Goal: Task Accomplishment & Management: Manage account settings

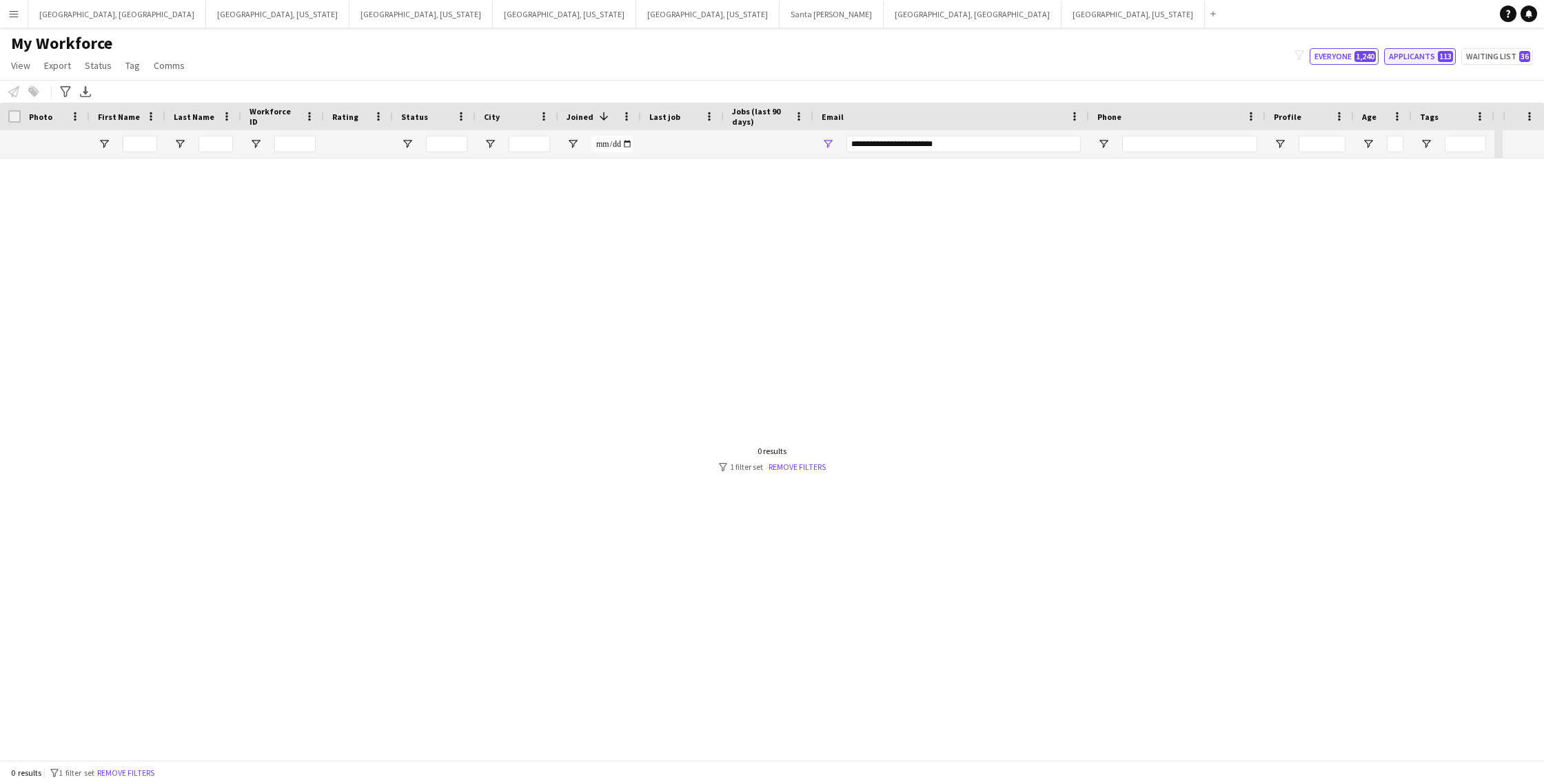
click at [1413, 59] on button "Applicants 113" at bounding box center [1420, 56] width 71 height 16
type input "**********"
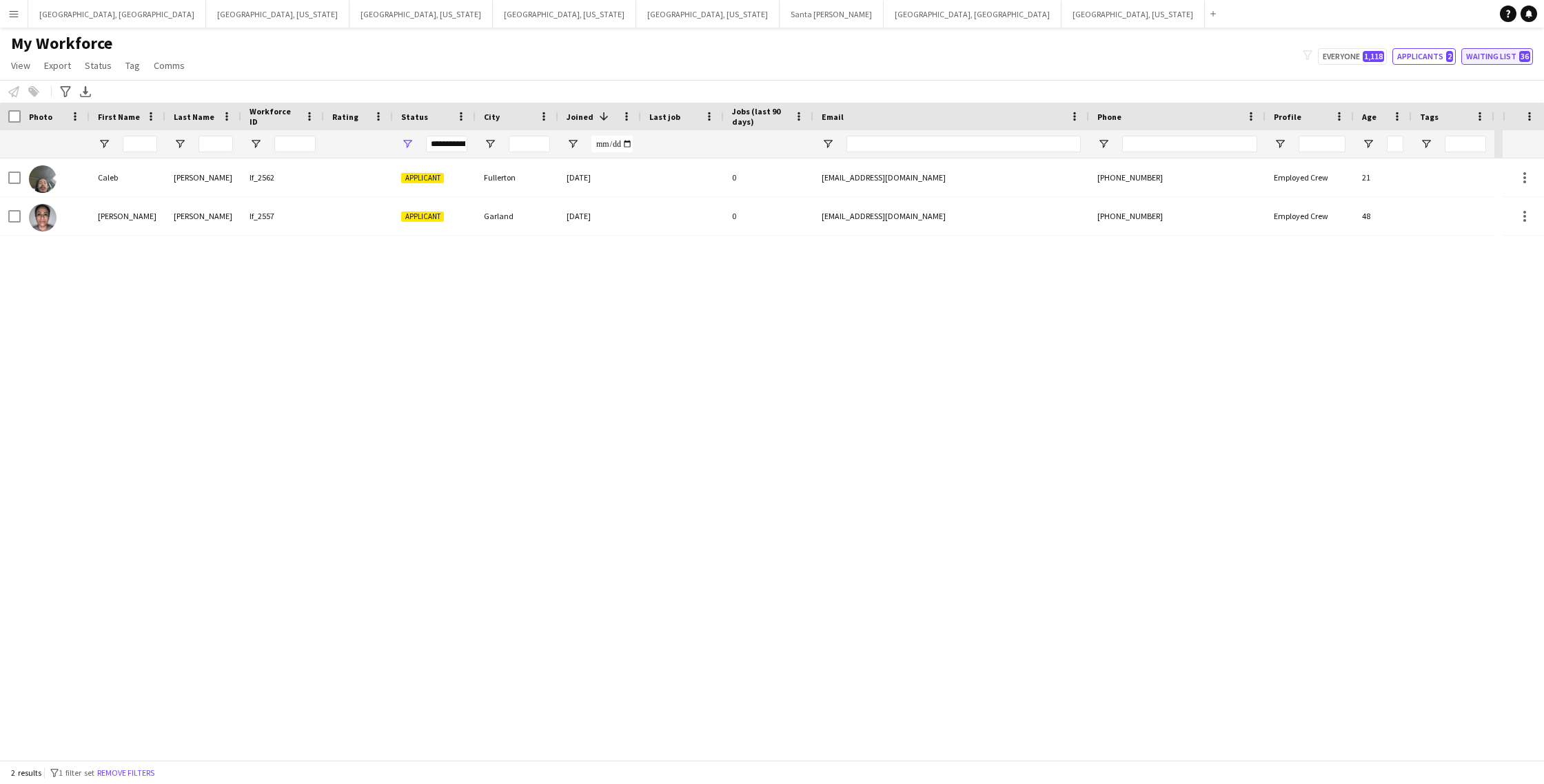
click at [1502, 59] on button "Waiting list 36" at bounding box center [1497, 56] width 71 height 16
type input "**********"
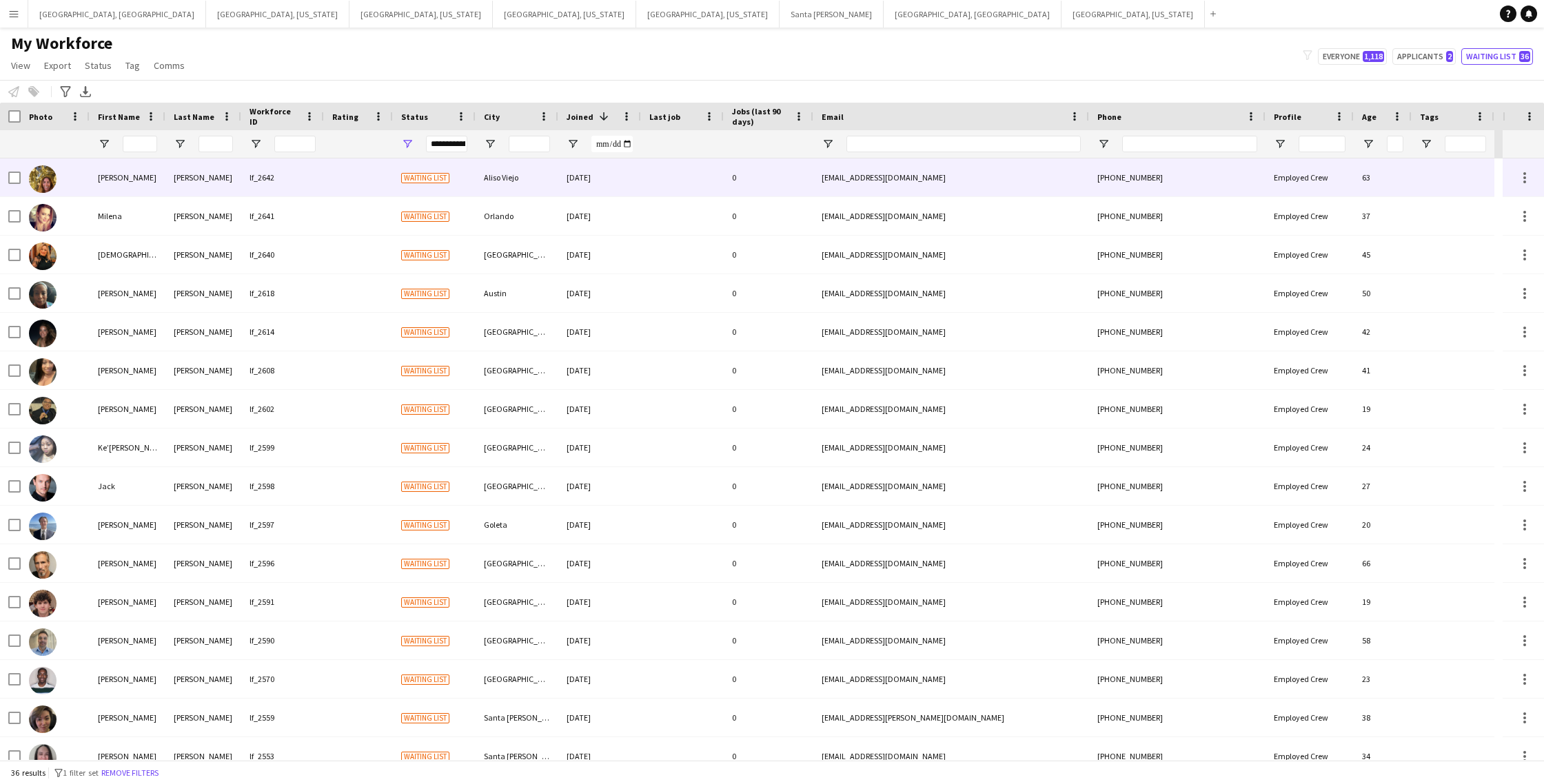
click at [345, 179] on div at bounding box center [358, 178] width 69 height 38
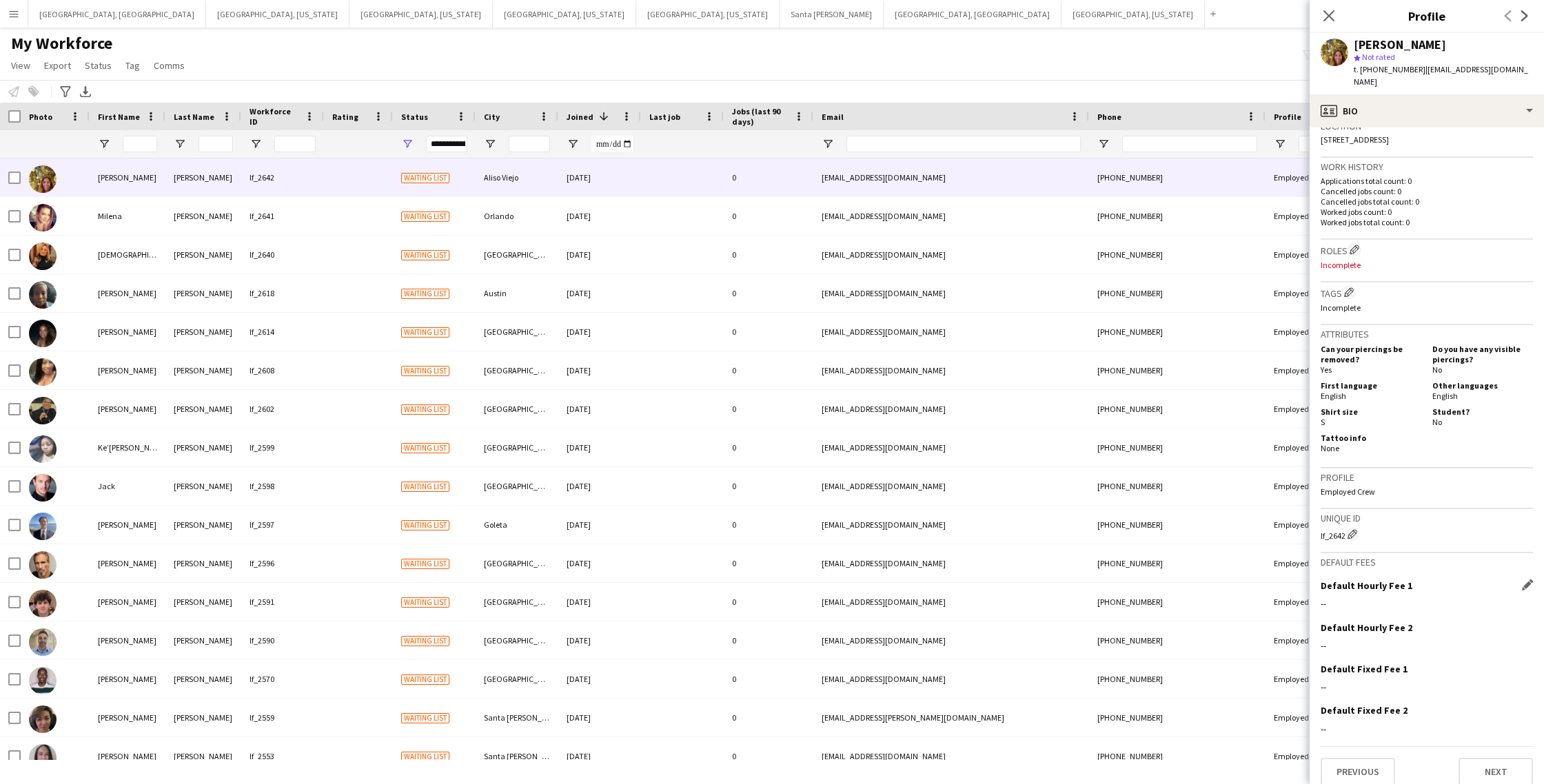
scroll to position [307, 0]
click at [1492, 765] on button "Next" at bounding box center [1496, 772] width 75 height 27
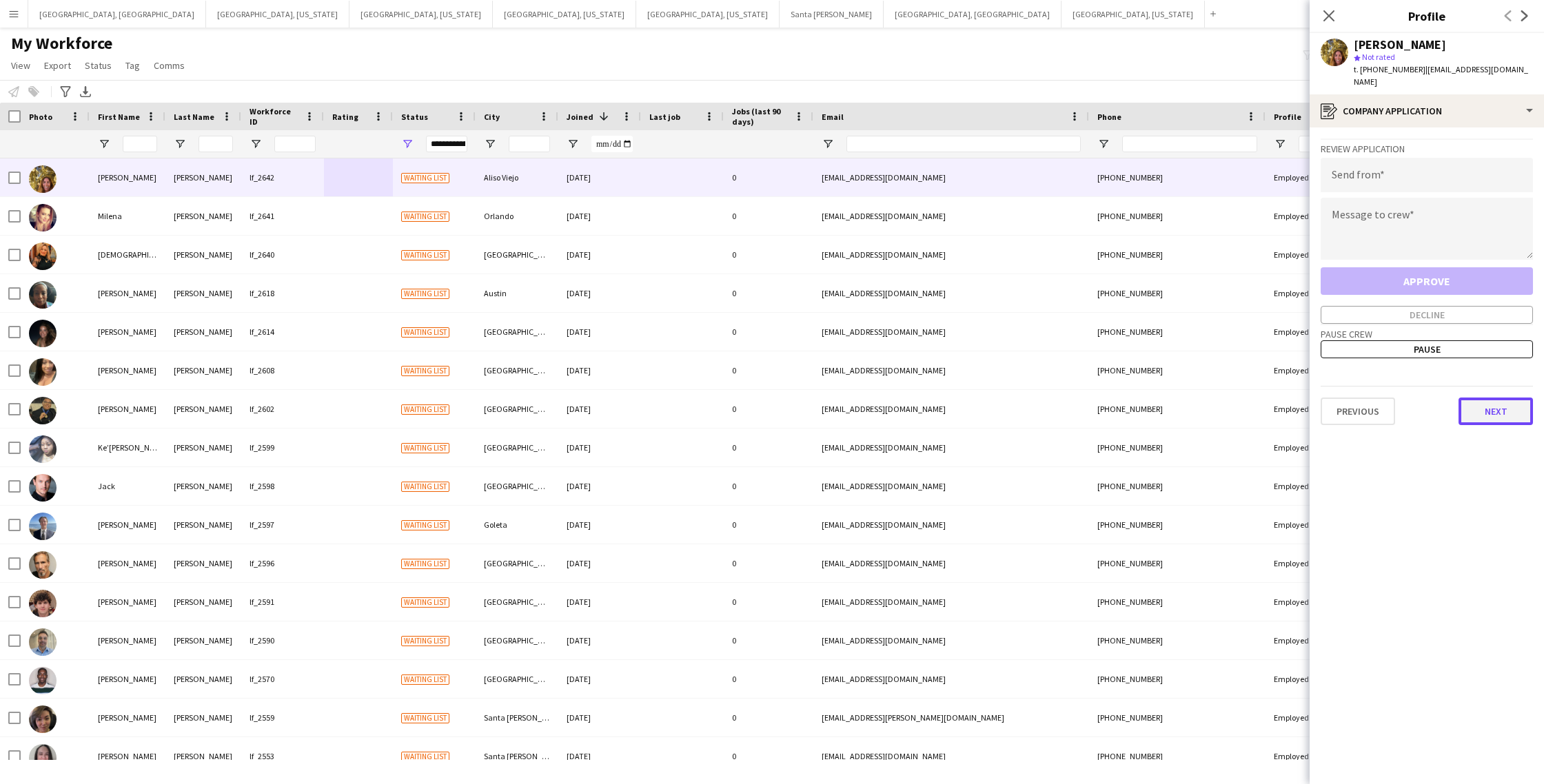
click at [1492, 400] on button "Next" at bounding box center [1496, 411] width 75 height 27
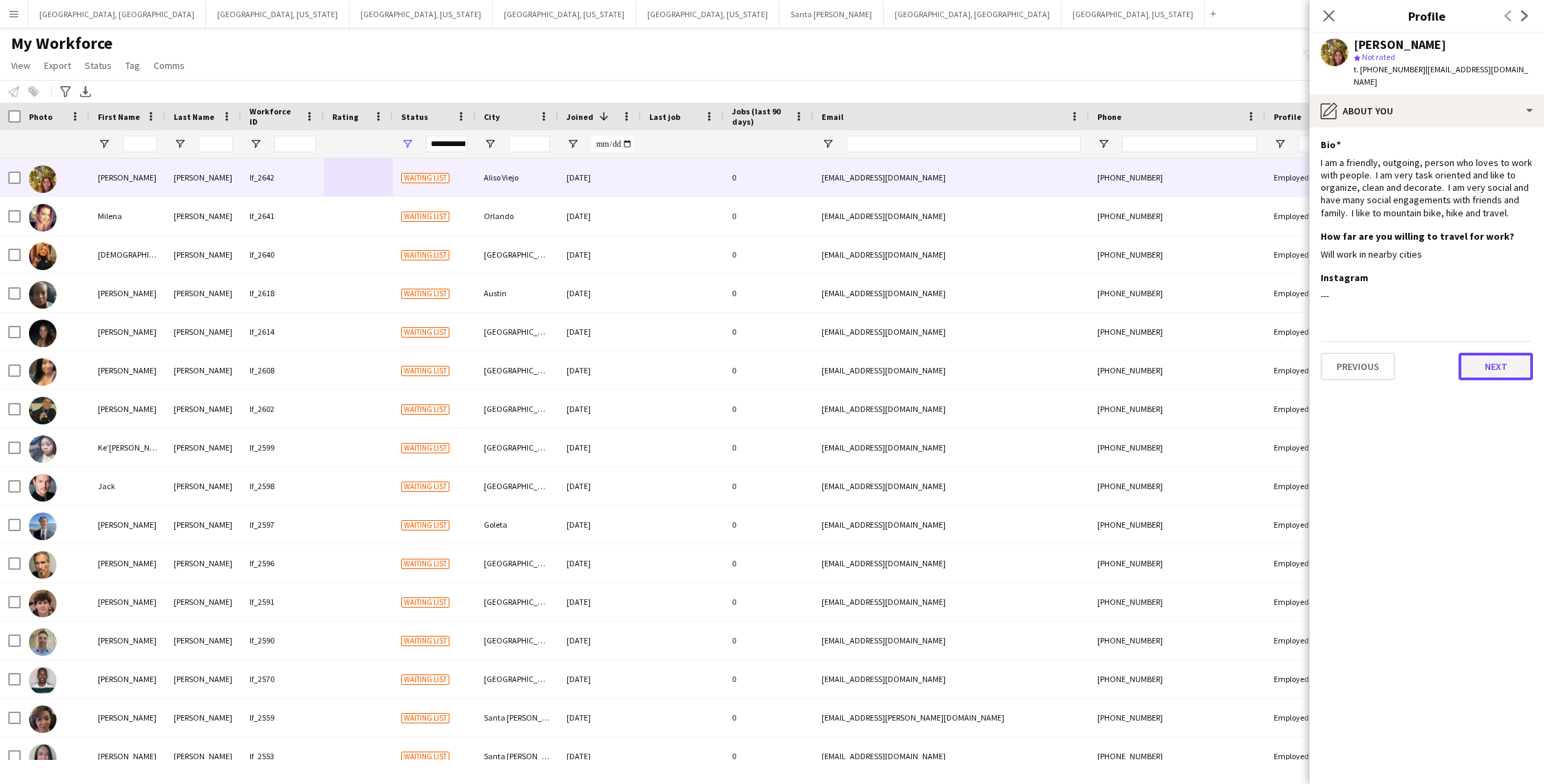
click at [1479, 356] on button "Next" at bounding box center [1496, 366] width 75 height 27
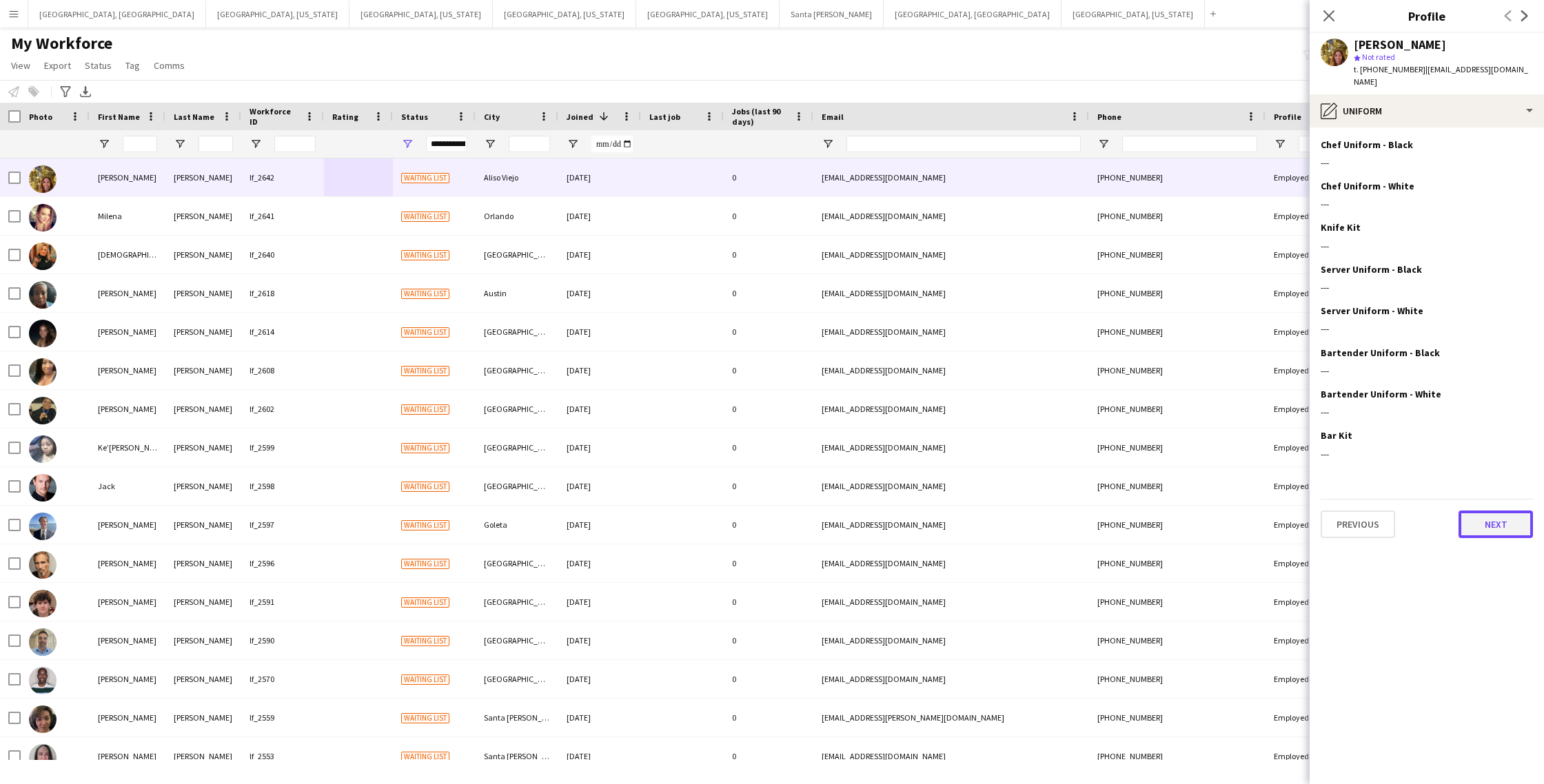
click at [1501, 513] on button "Next" at bounding box center [1496, 524] width 75 height 27
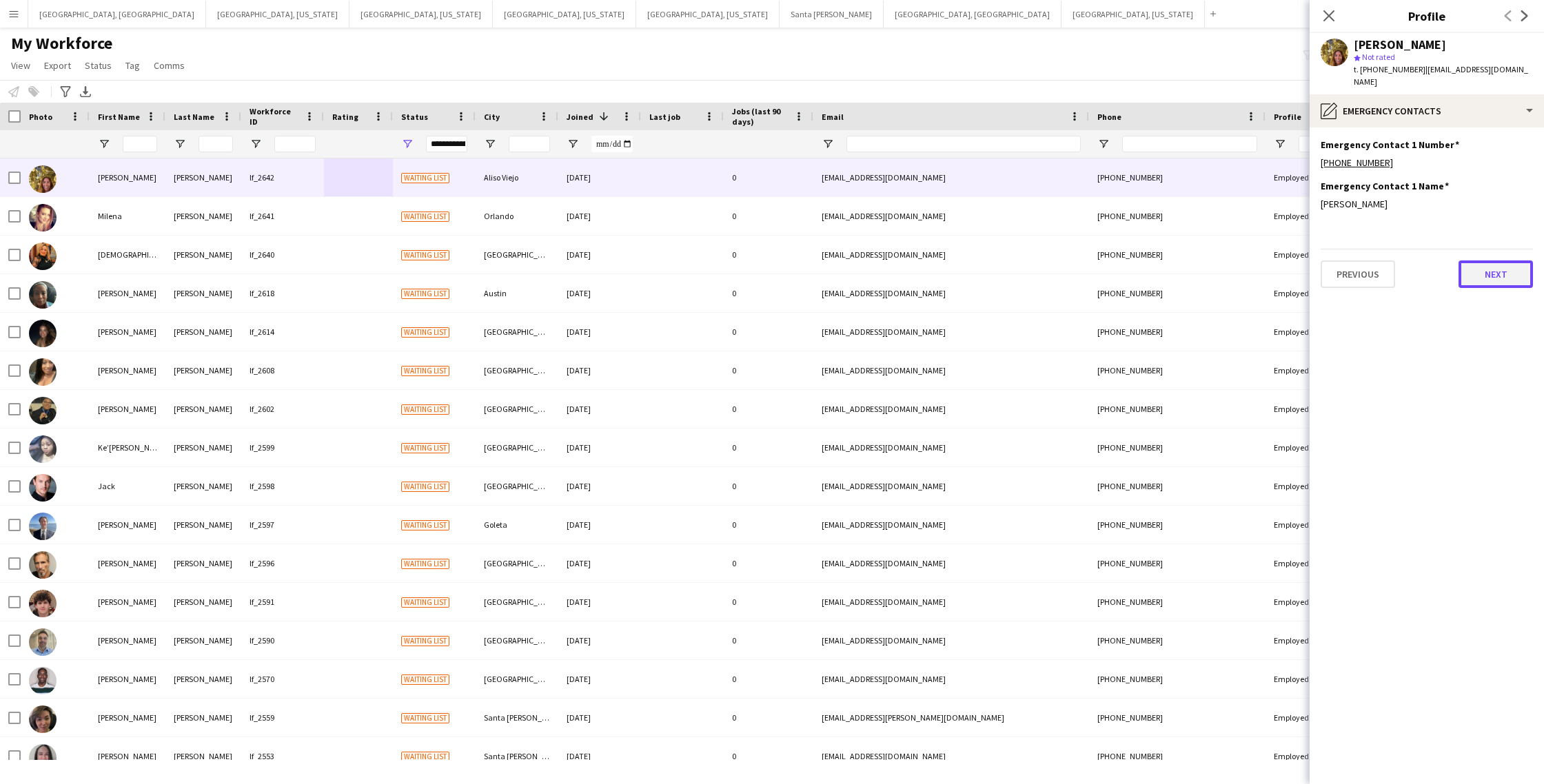
click at [1468, 266] on button "Next" at bounding box center [1496, 274] width 75 height 27
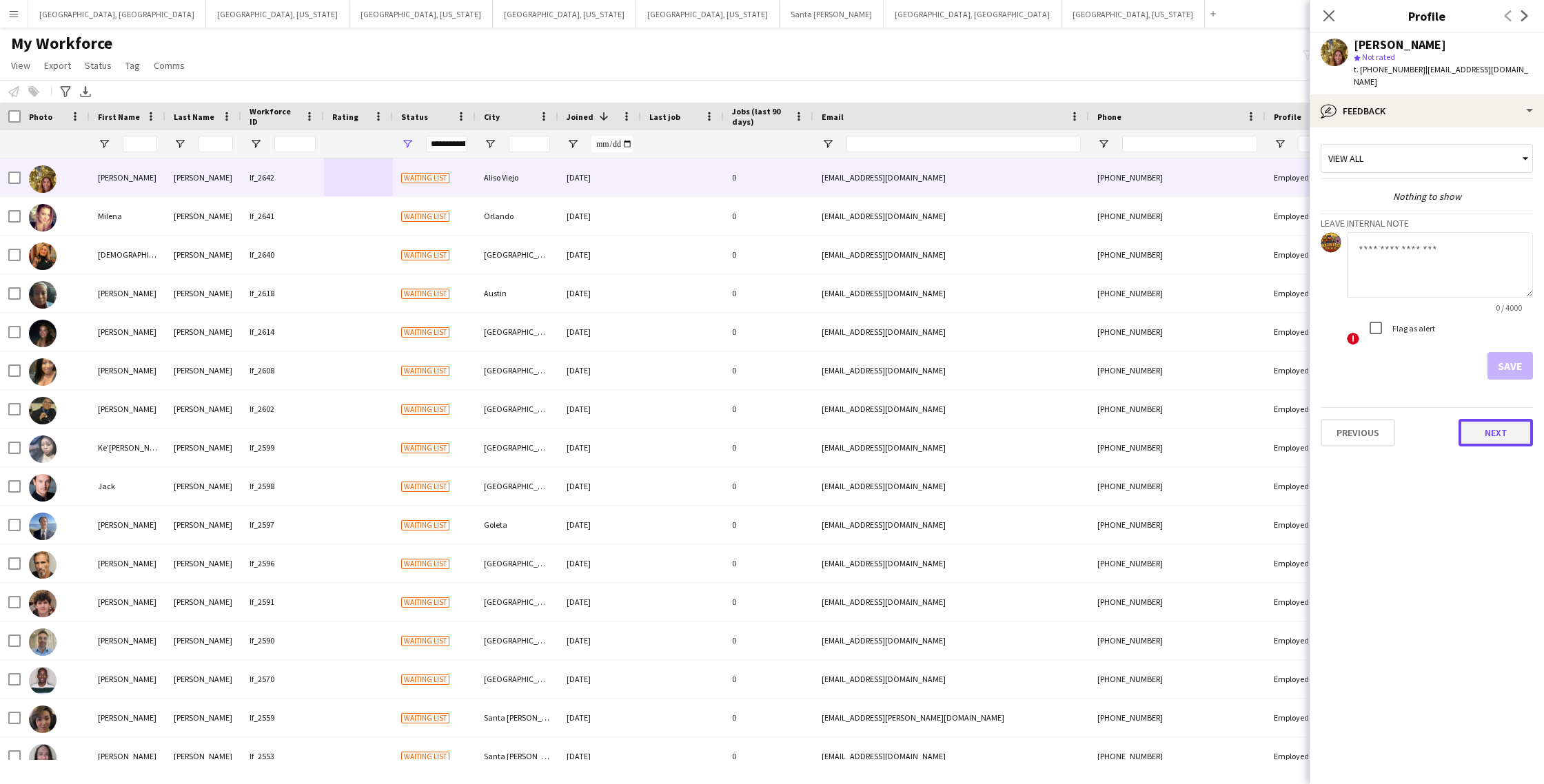
click at [1499, 422] on button "Next" at bounding box center [1496, 432] width 75 height 27
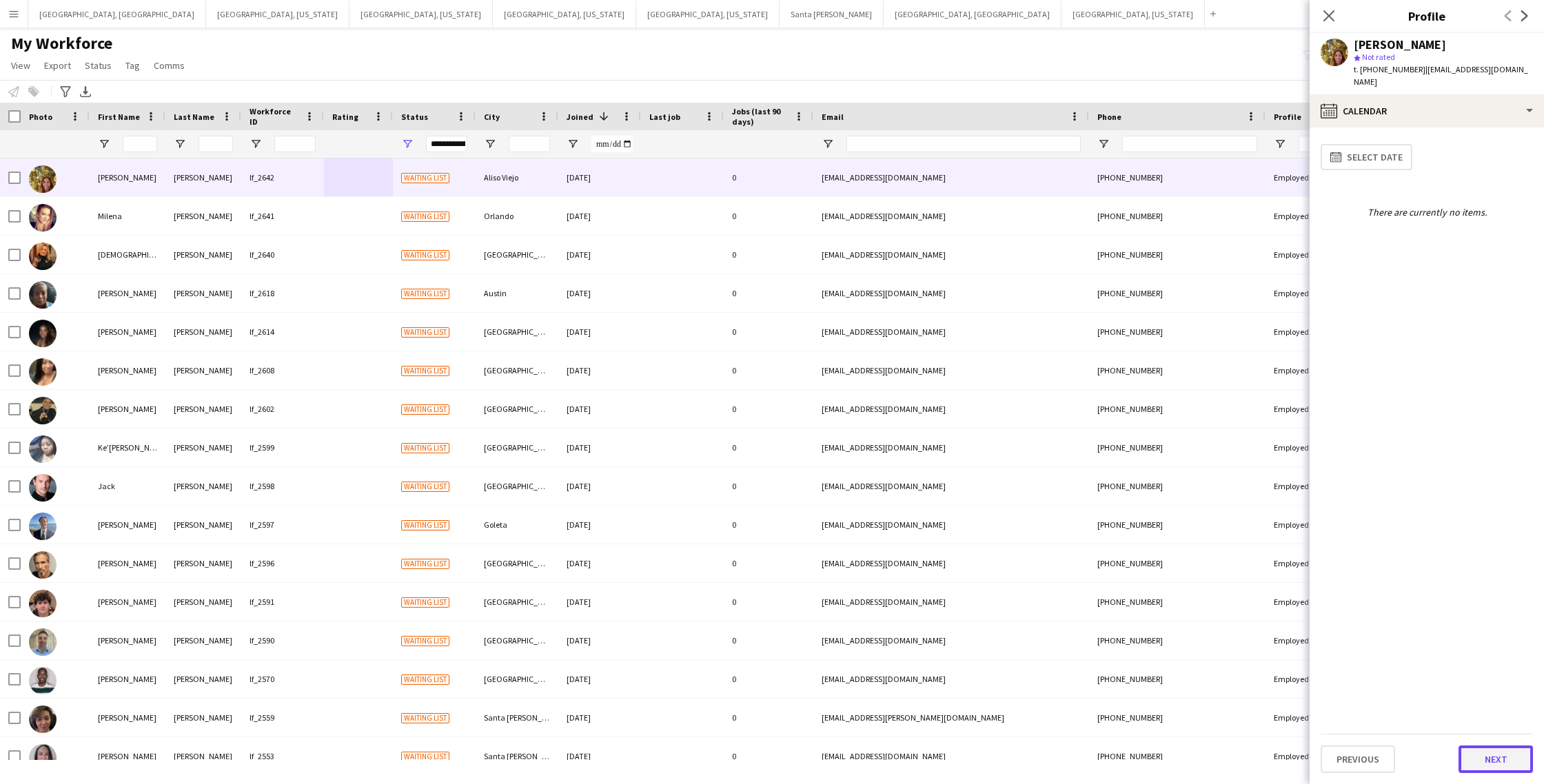
click at [1490, 761] on button "Next" at bounding box center [1496, 759] width 75 height 27
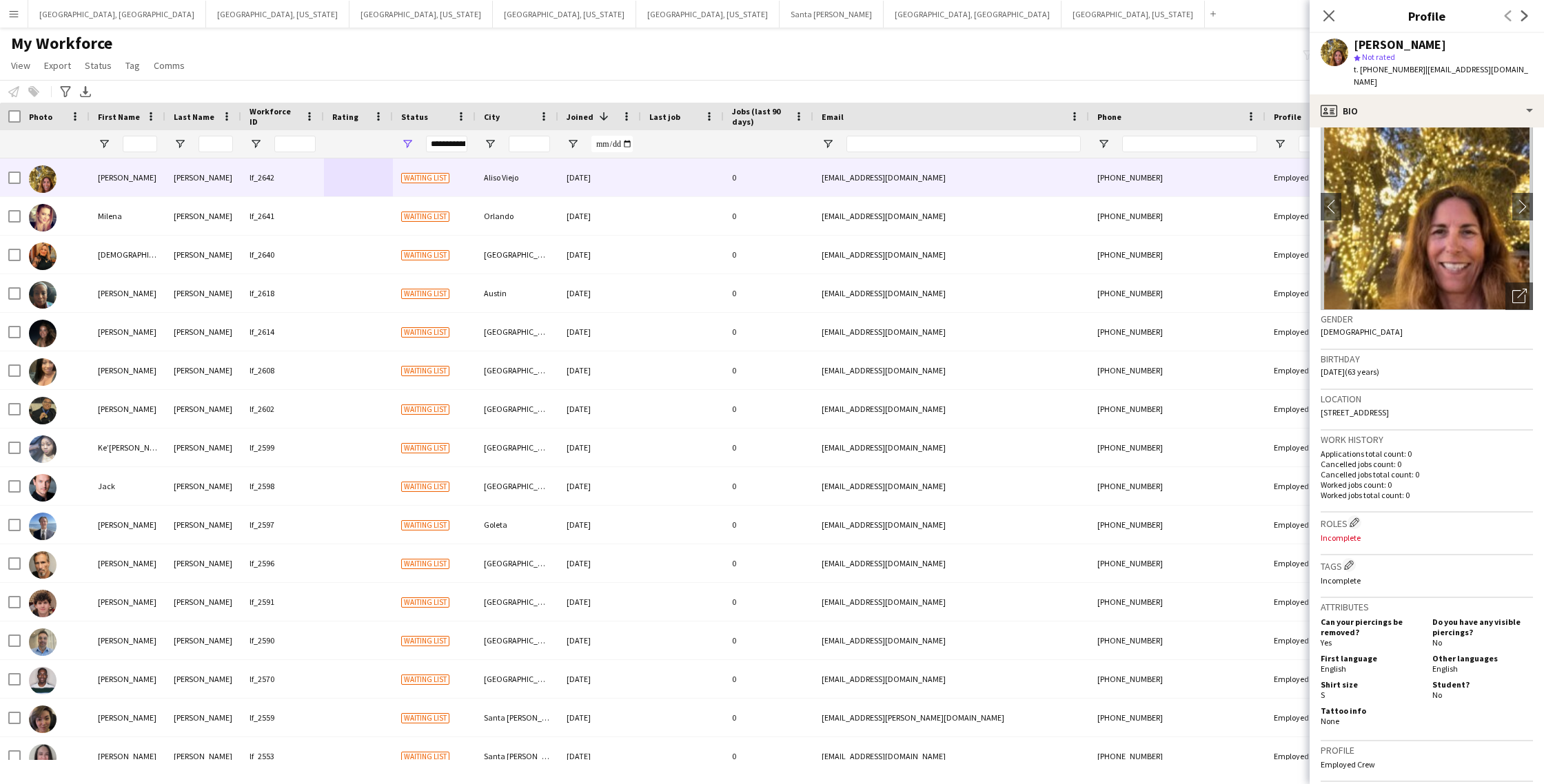
scroll to position [42, 0]
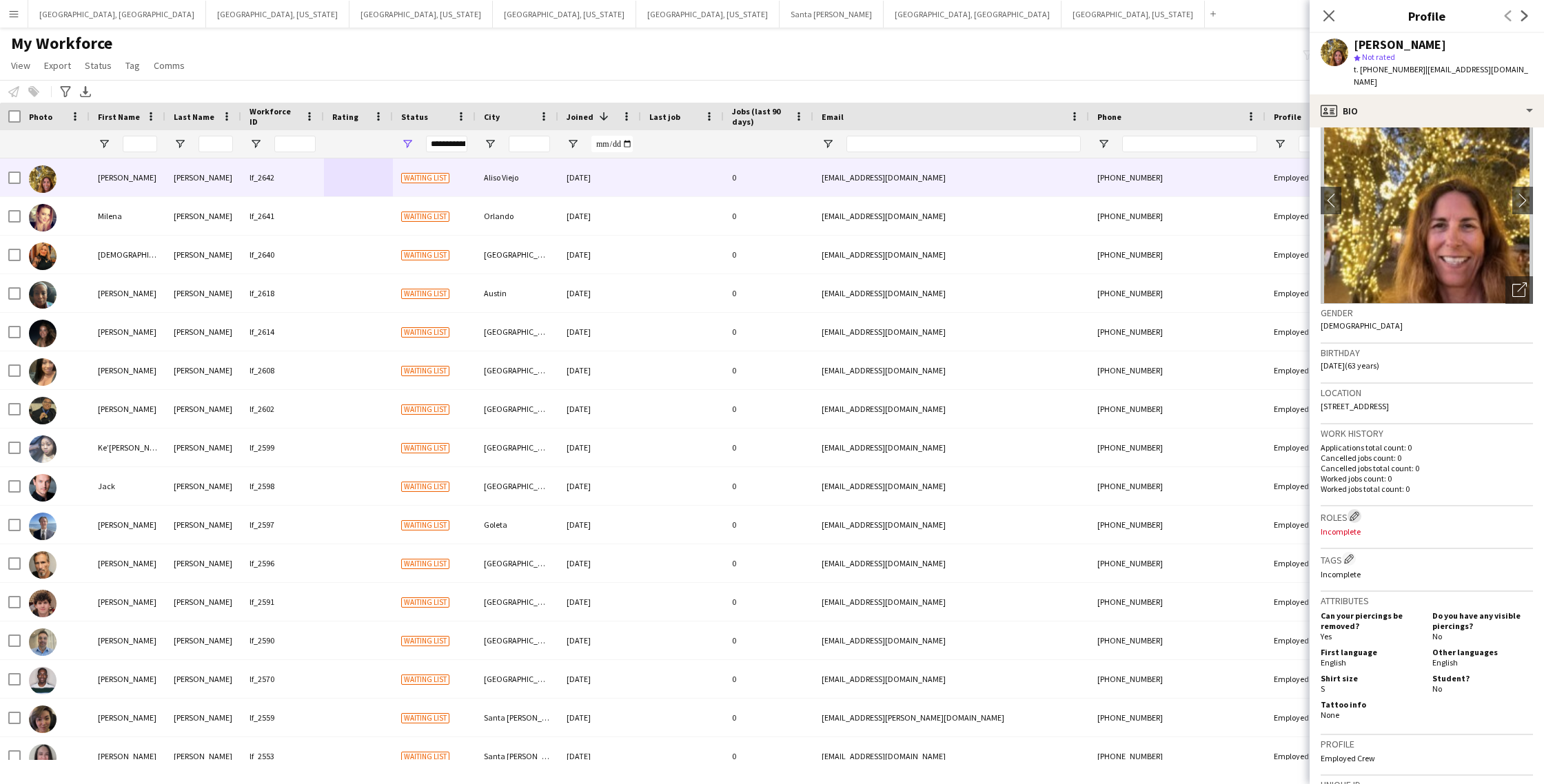
click at [1358, 511] on app-icon "Edit crew company roles" at bounding box center [1355, 516] width 9 height 9
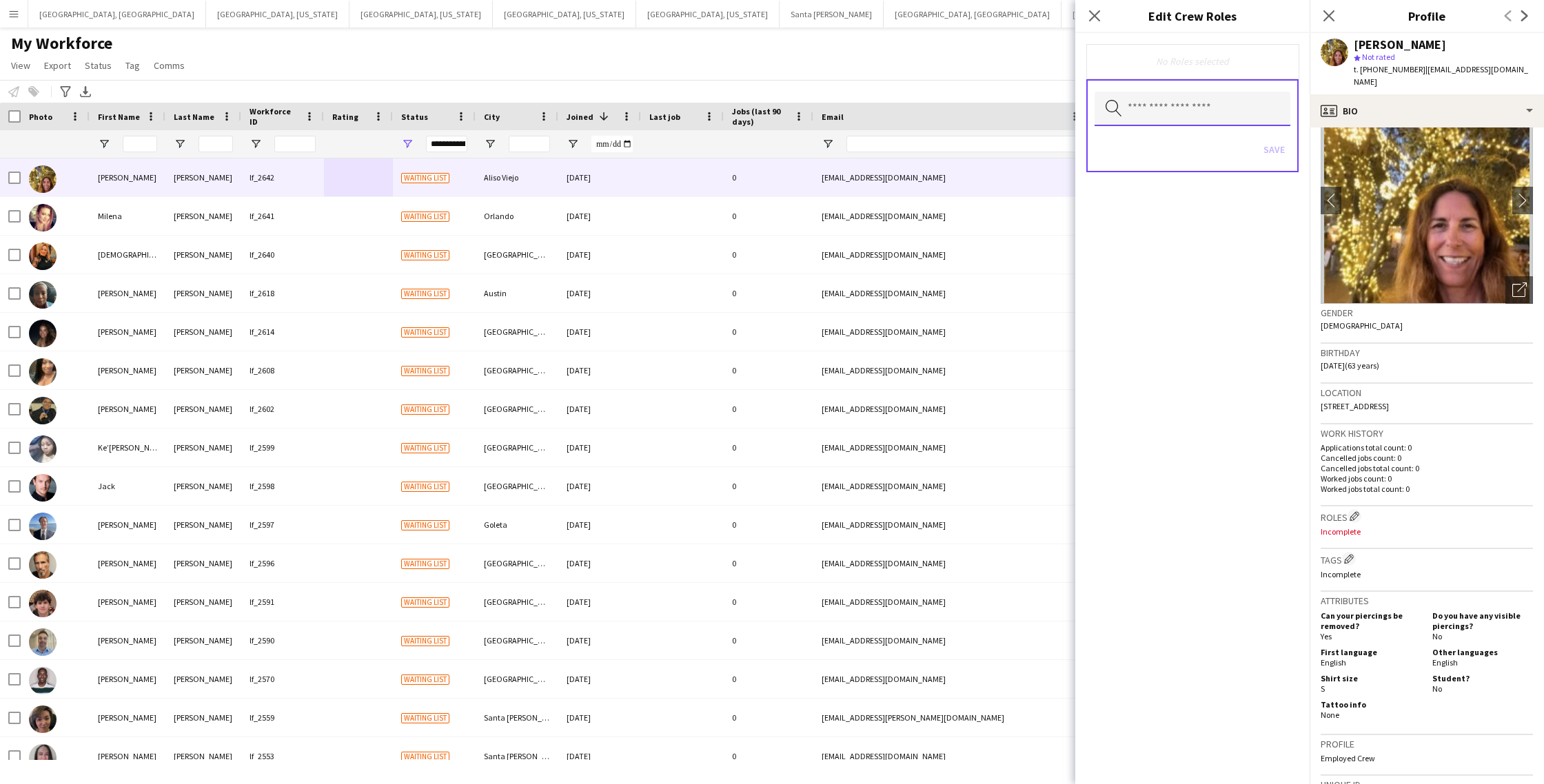
click at [1173, 119] on input "text" at bounding box center [1192, 109] width 195 height 35
type input "**"
click at [1174, 217] on span "OC - Server" at bounding box center [1192, 214] width 173 height 13
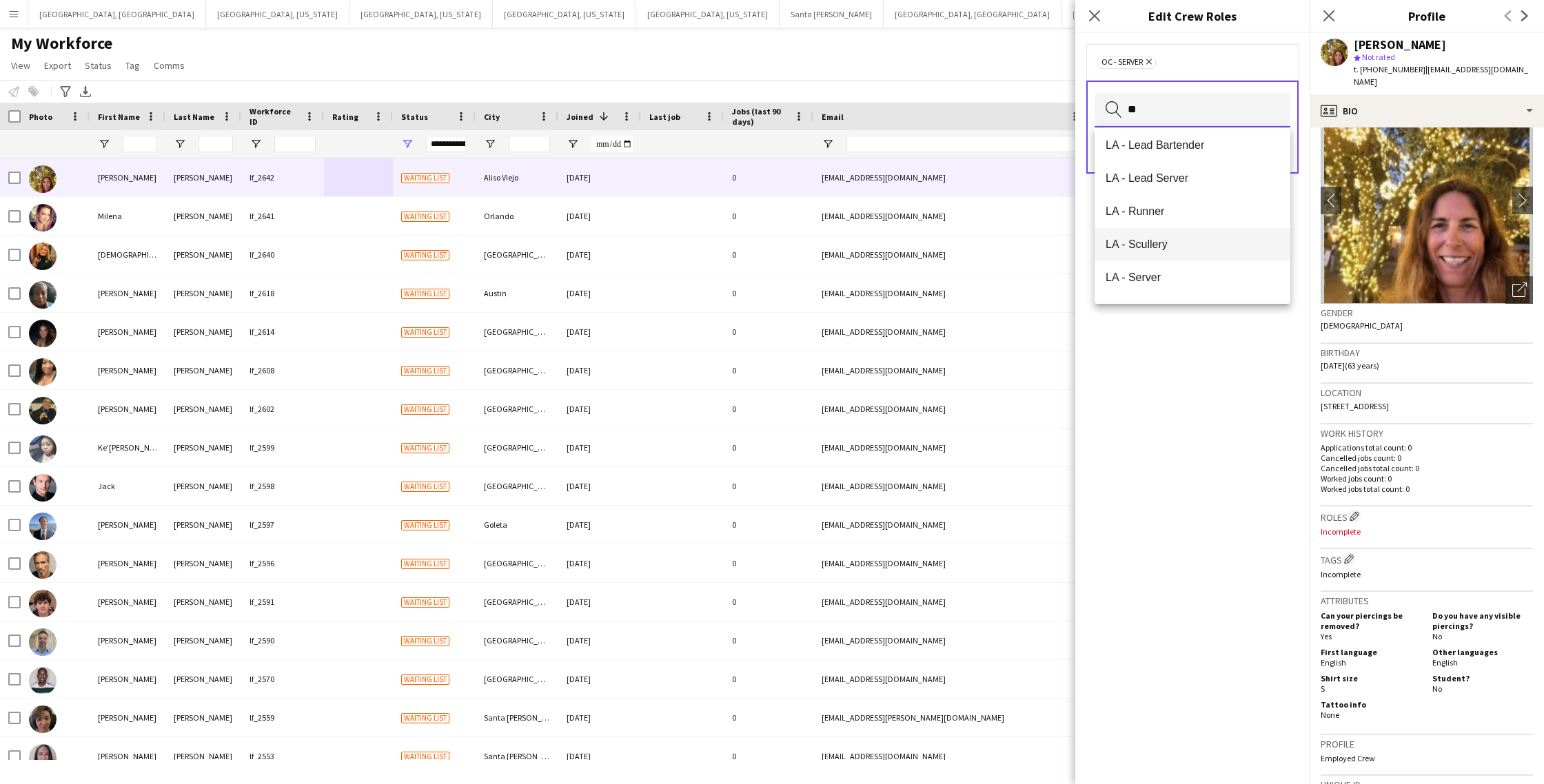
scroll to position [272, 0]
type input "**"
click at [1147, 278] on span "LA - Server" at bounding box center [1192, 274] width 173 height 13
click at [1237, 61] on div "LA - Server Remove OC - Server Remove" at bounding box center [1193, 62] width 190 height 14
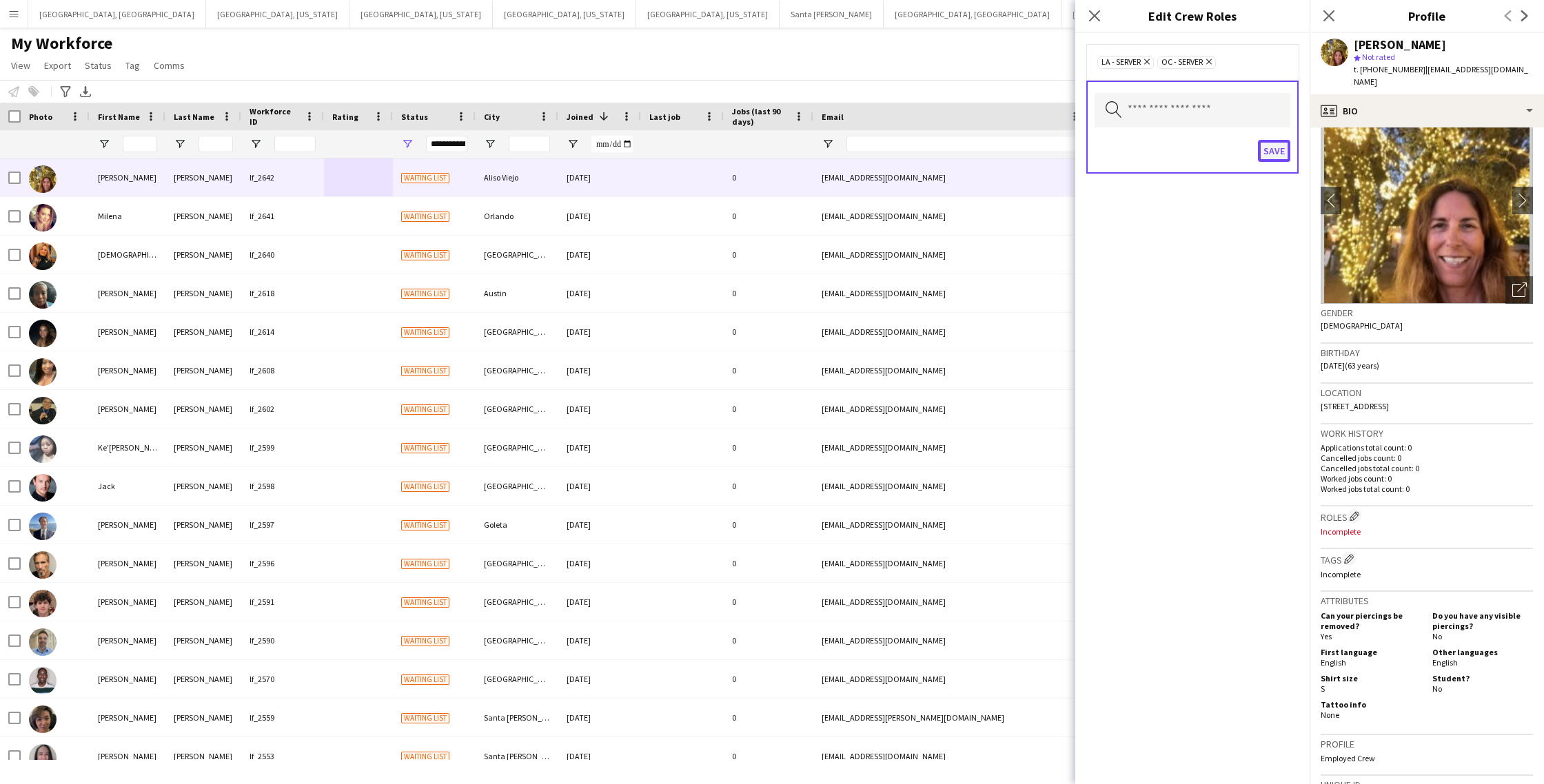
click at [1274, 148] on button "Save" at bounding box center [1275, 151] width 32 height 22
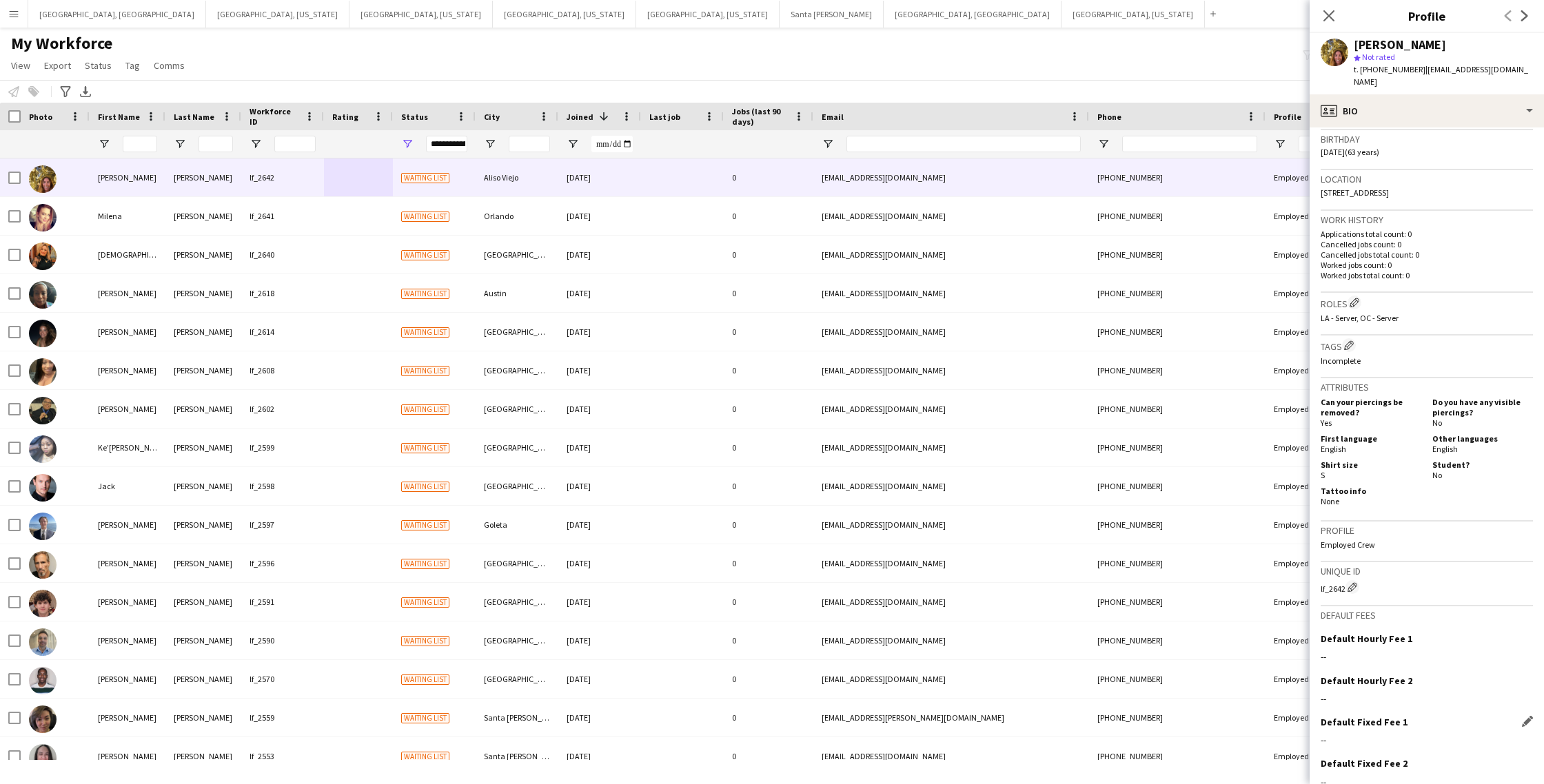
scroll to position [308, 0]
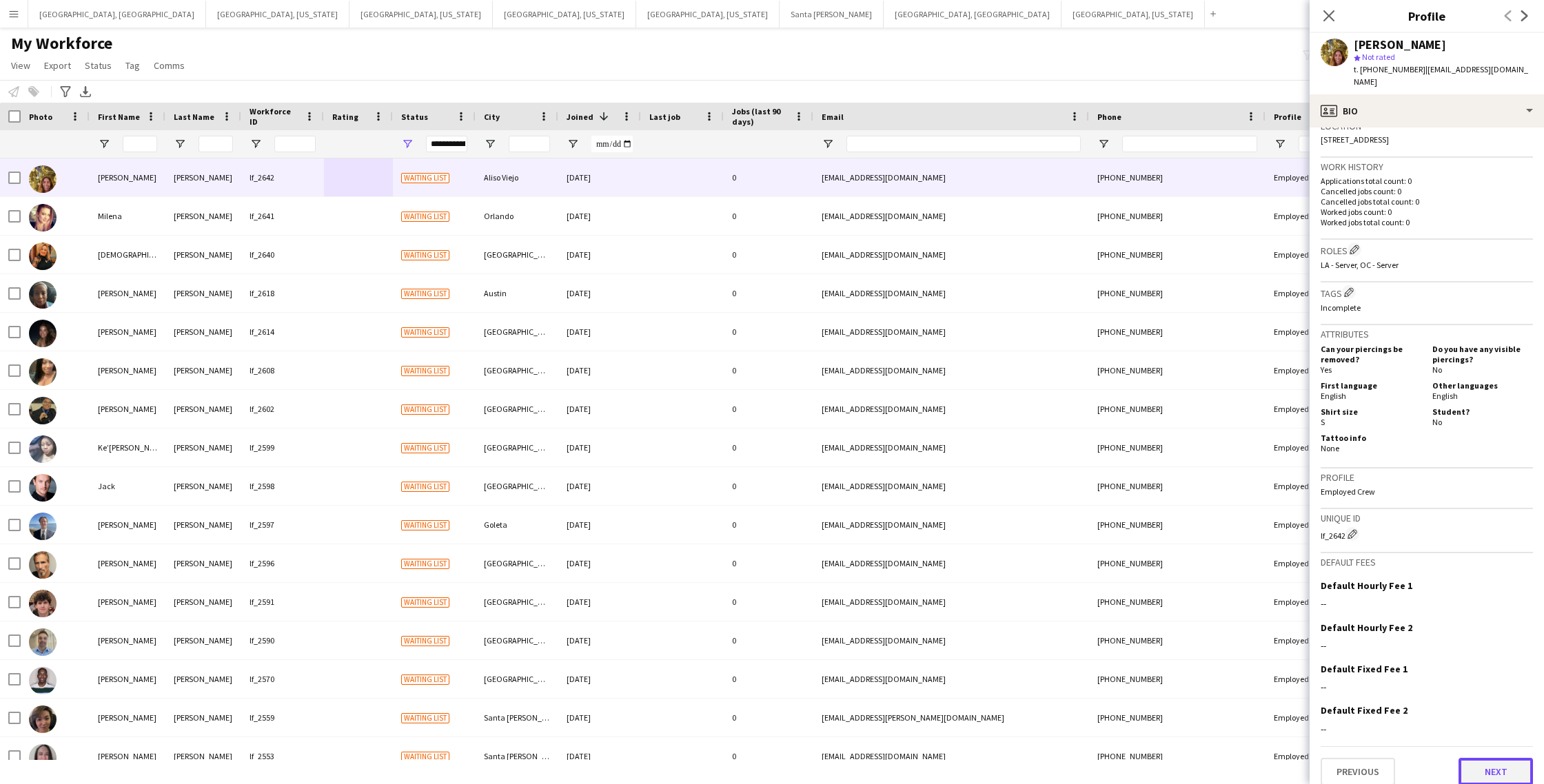
click at [1507, 764] on button "Next" at bounding box center [1496, 772] width 75 height 27
